Goal: Task Accomplishment & Management: Manage account settings

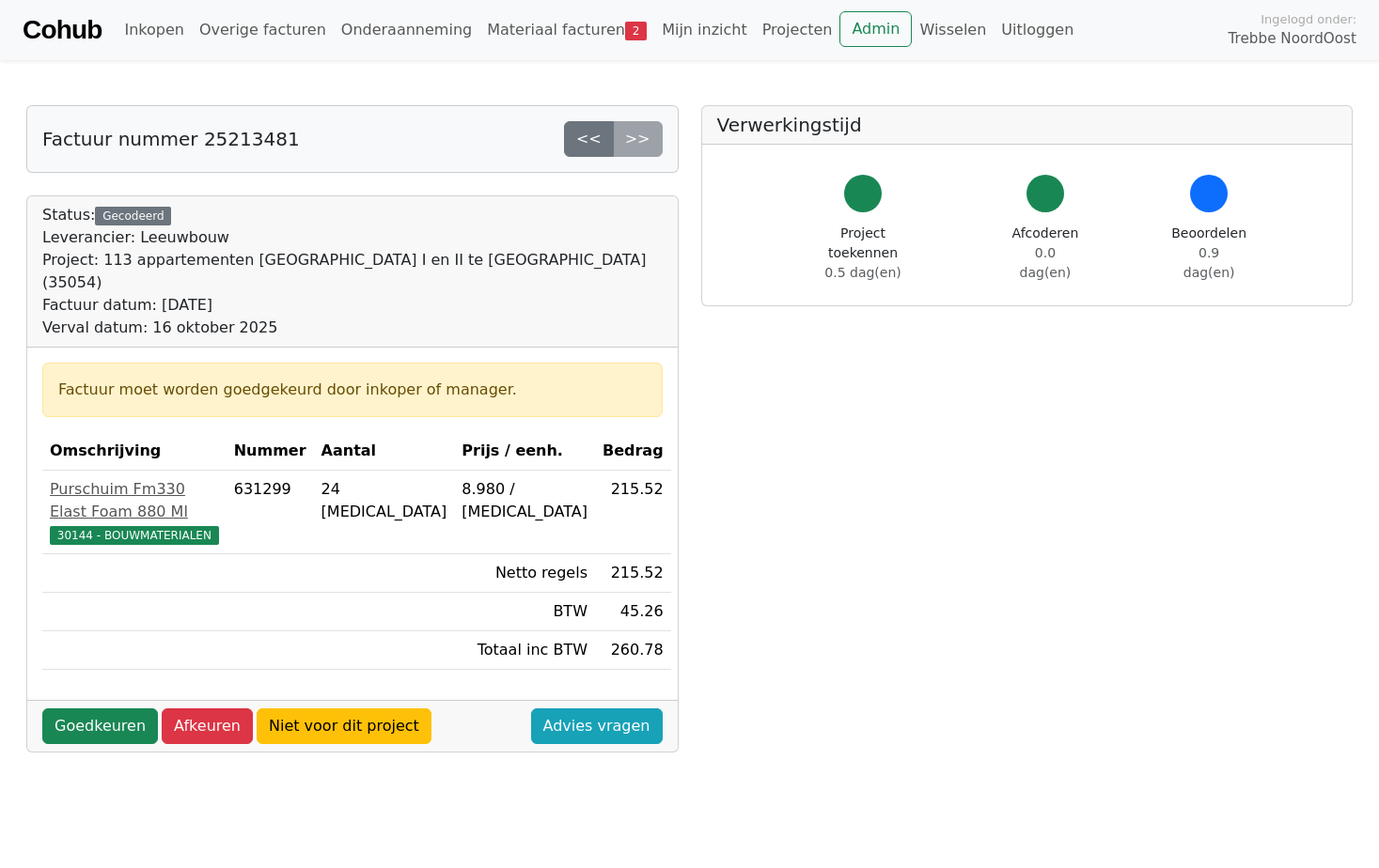
scroll to position [94, 0]
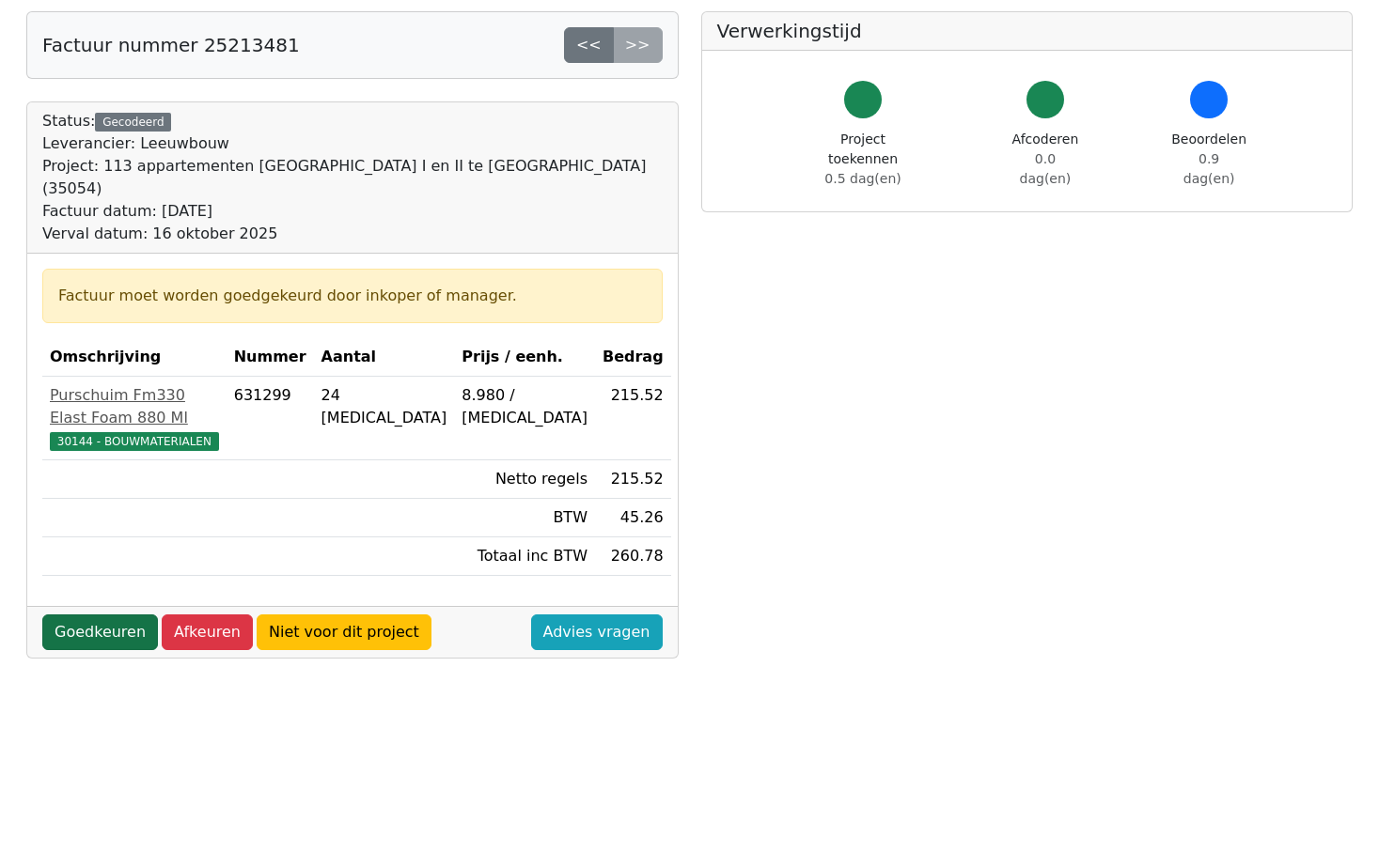
click at [89, 615] on link "Goedkeuren" at bounding box center [100, 633] width 116 height 36
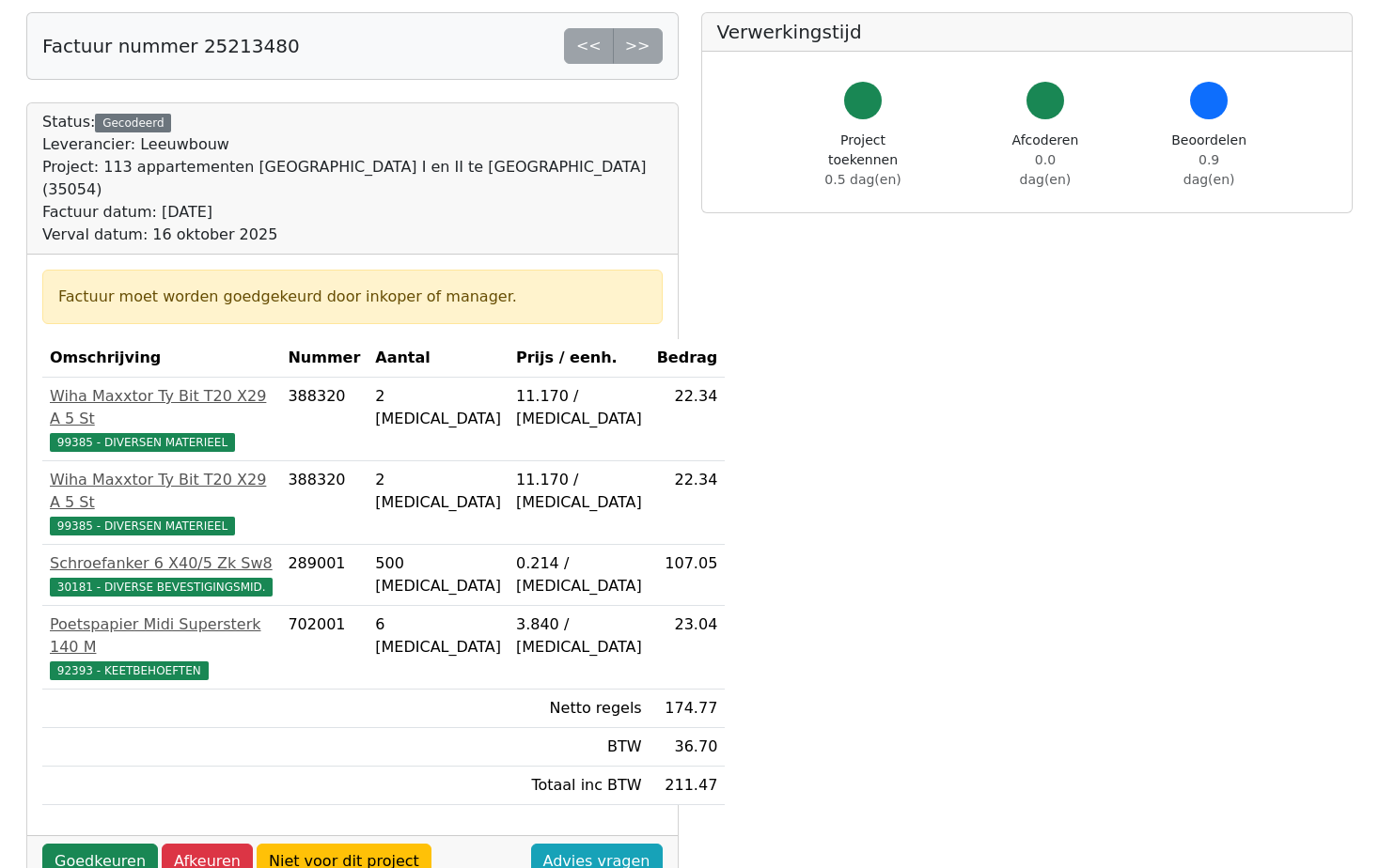
scroll to position [94, 0]
click at [97, 843] on link "Goedkeuren" at bounding box center [100, 861] width 116 height 36
